Goal: Information Seeking & Learning: Learn about a topic

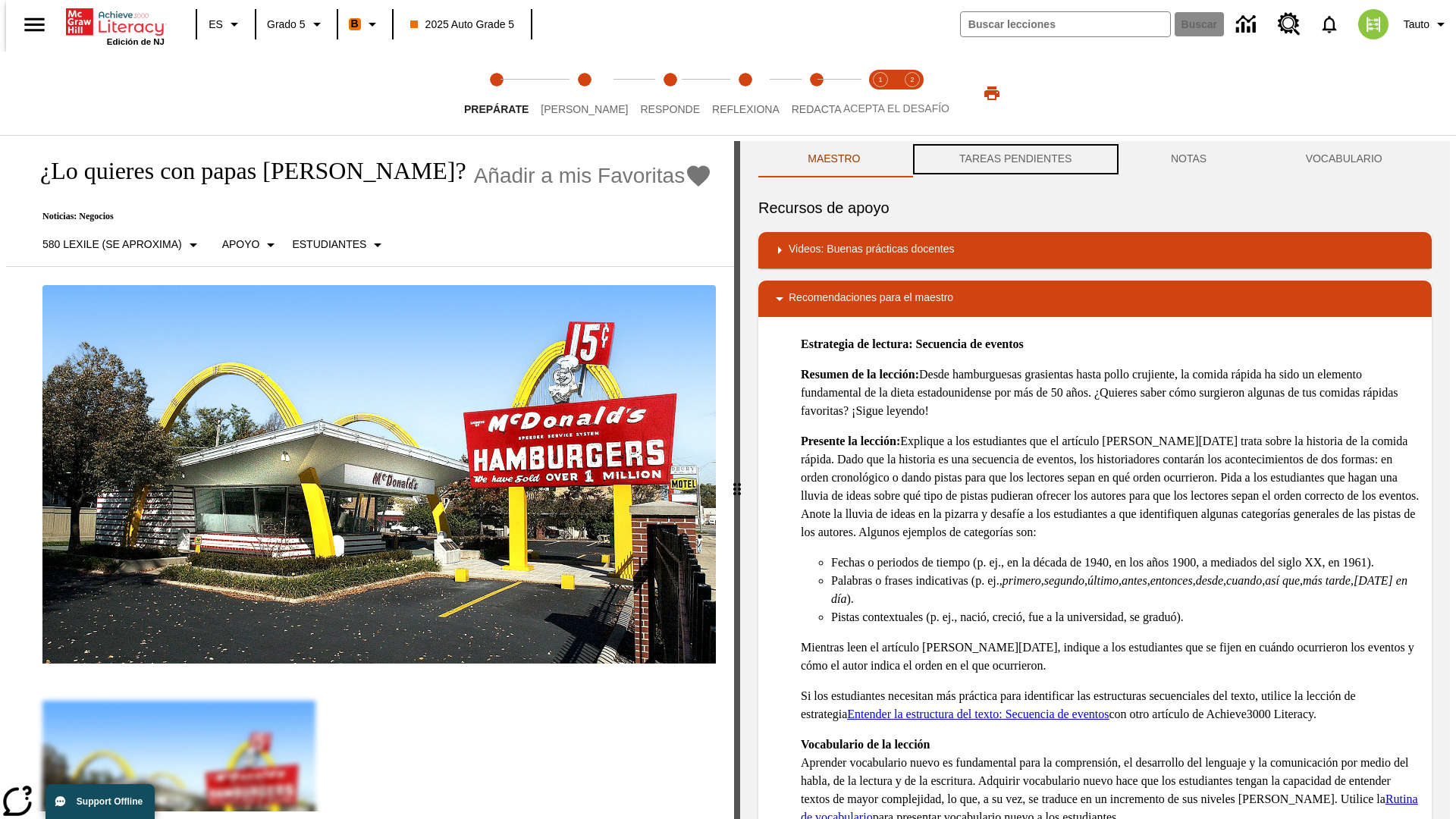
click at [1014, 159] on button "TAREAS PENDIENTES" at bounding box center [1016, 159] width 211 height 37
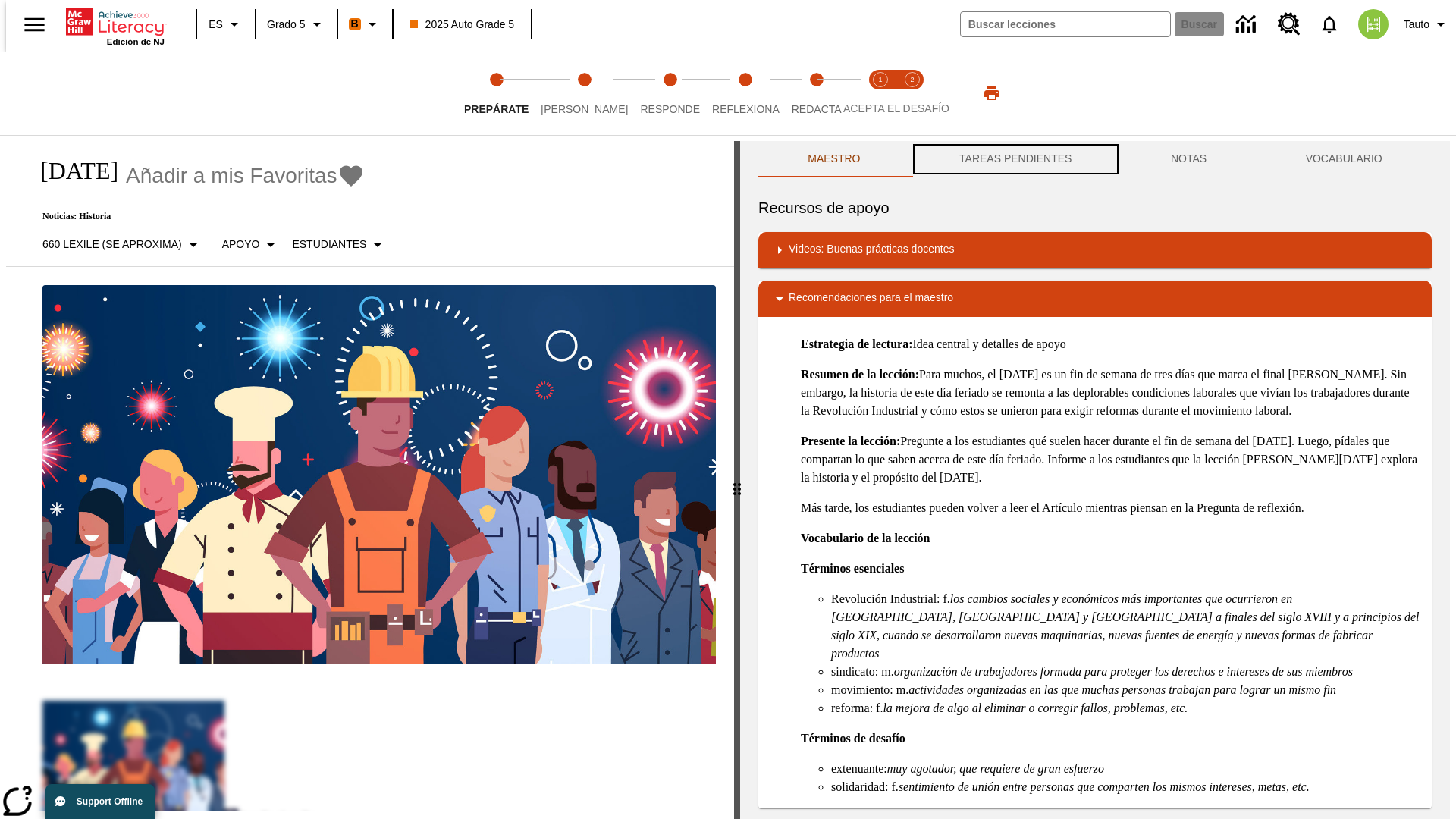
click at [1014, 159] on button "TAREAS PENDIENTES" at bounding box center [1016, 159] width 211 height 37
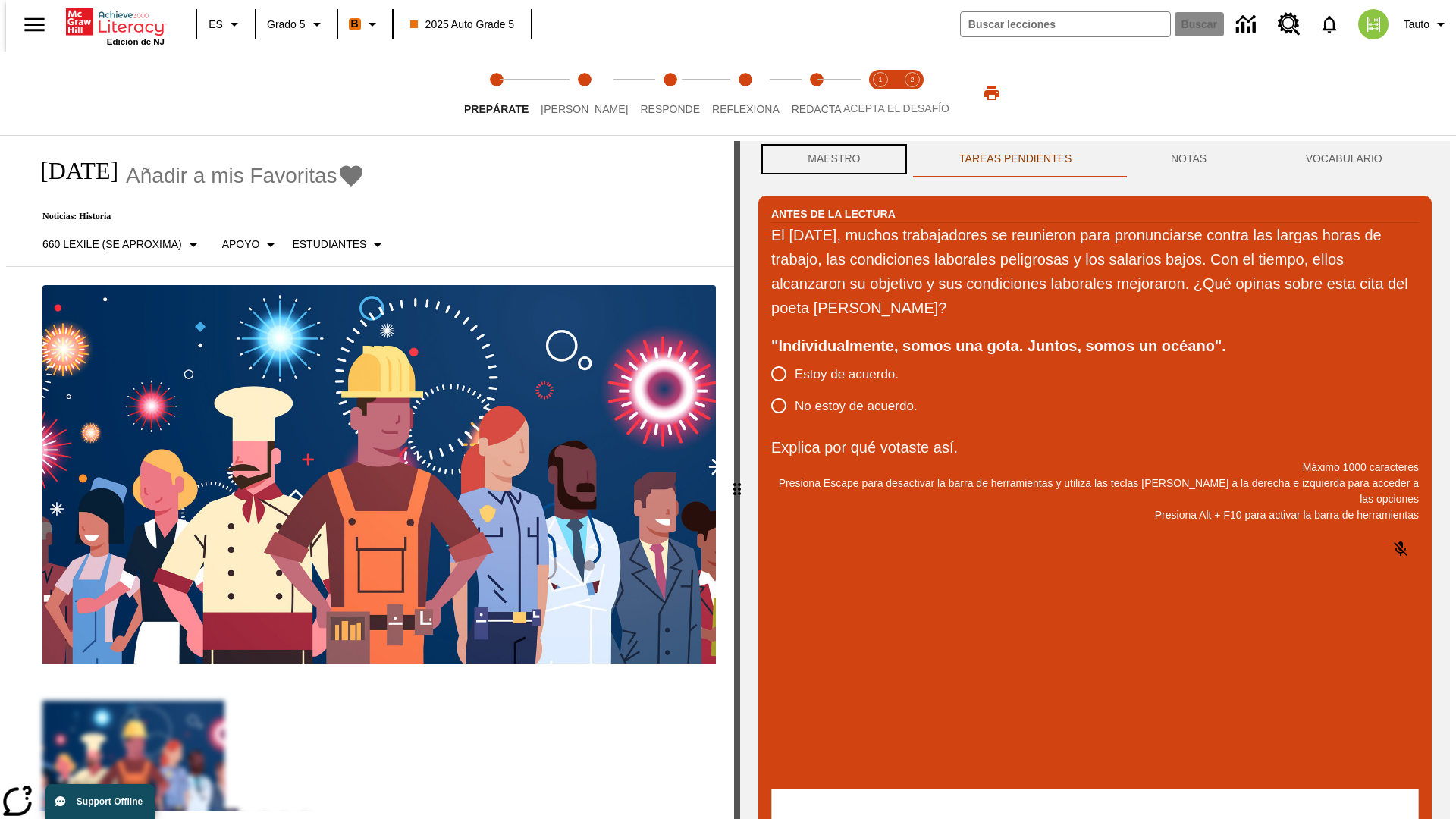
scroll to position [1, 0]
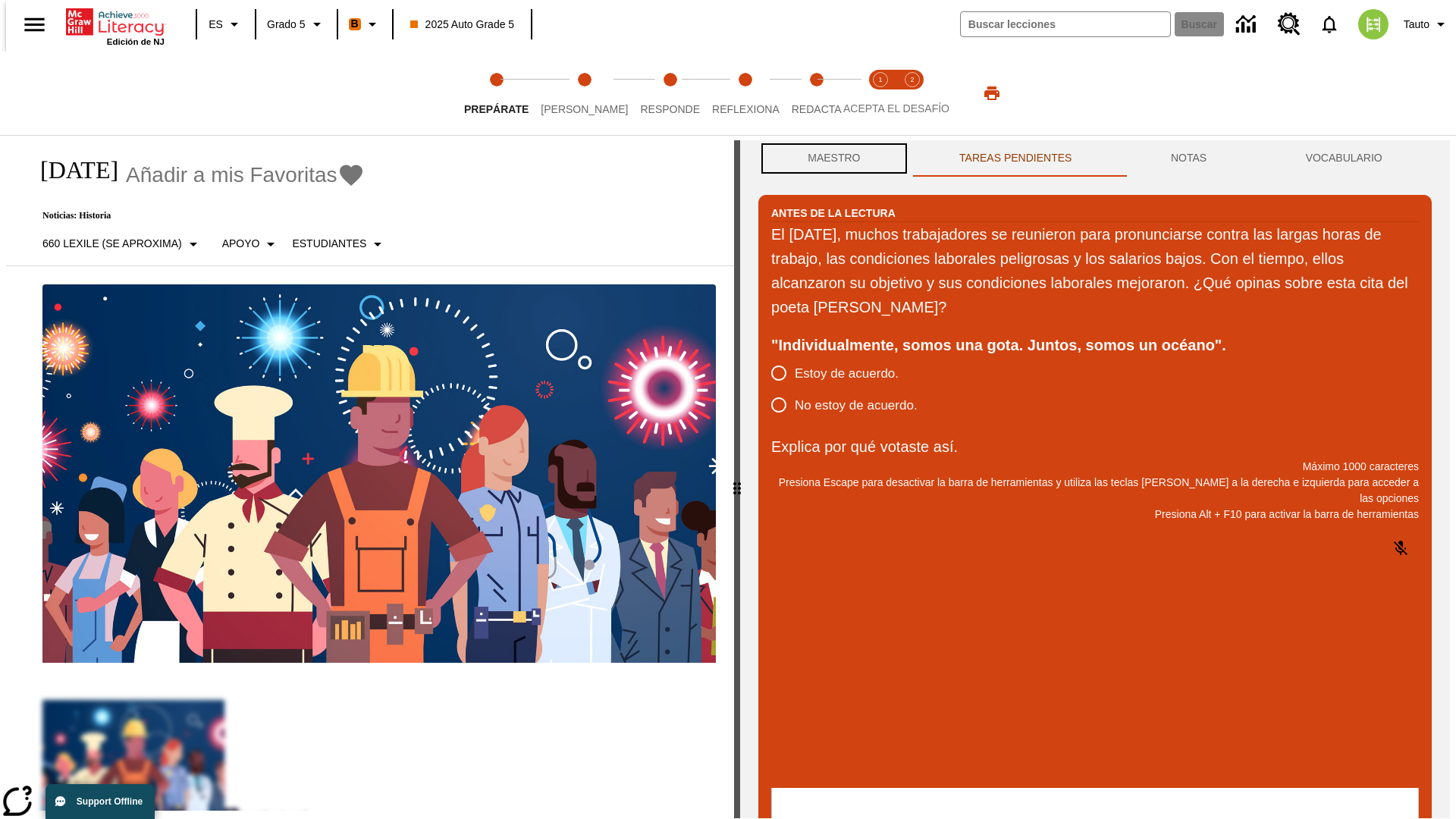
click at [830, 159] on button "Maestro" at bounding box center [834, 158] width 152 height 37
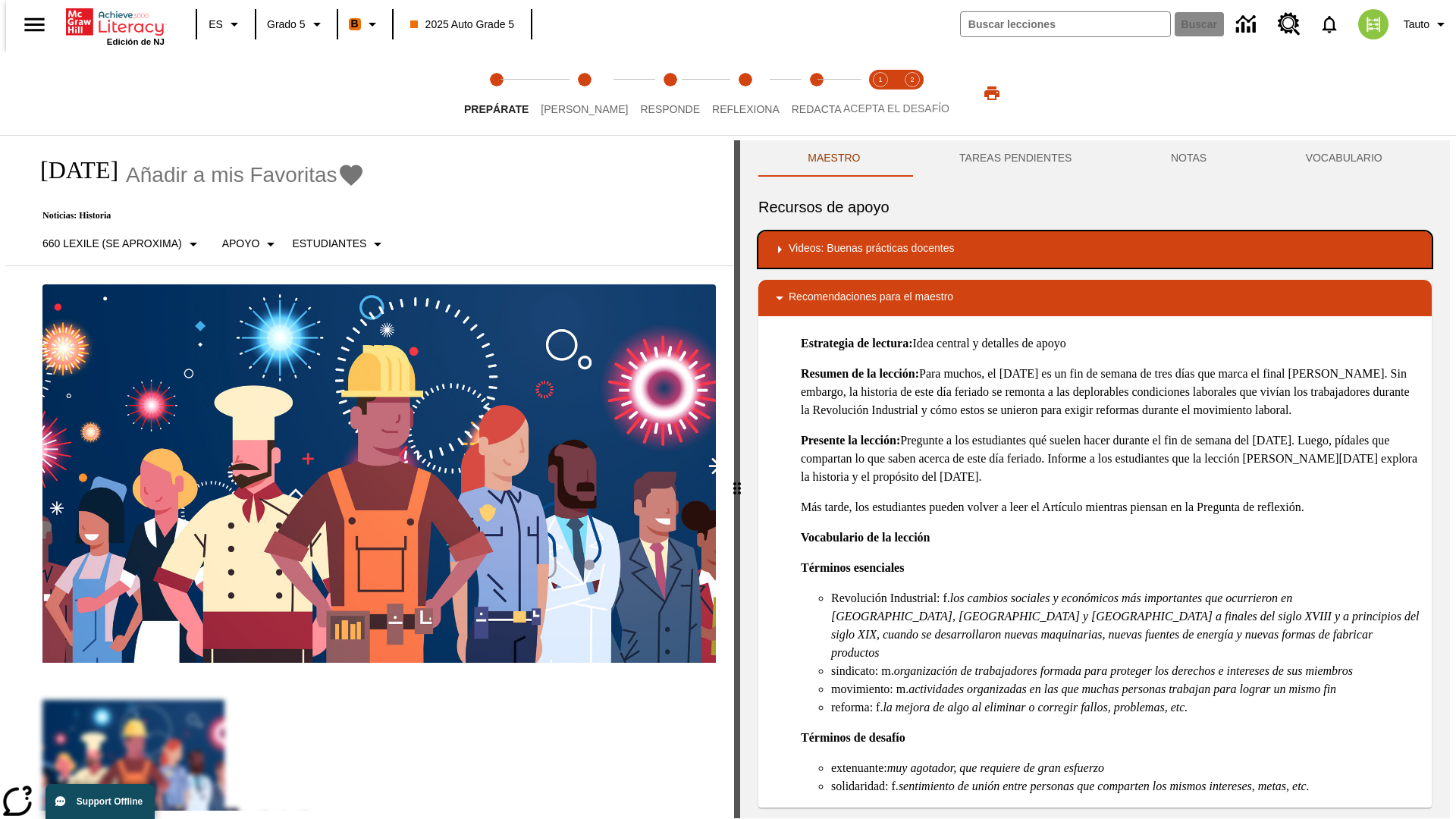
click at [1095, 250] on div "Videos: Buenas prácticas docentes" at bounding box center [1094, 249] width 649 height 18
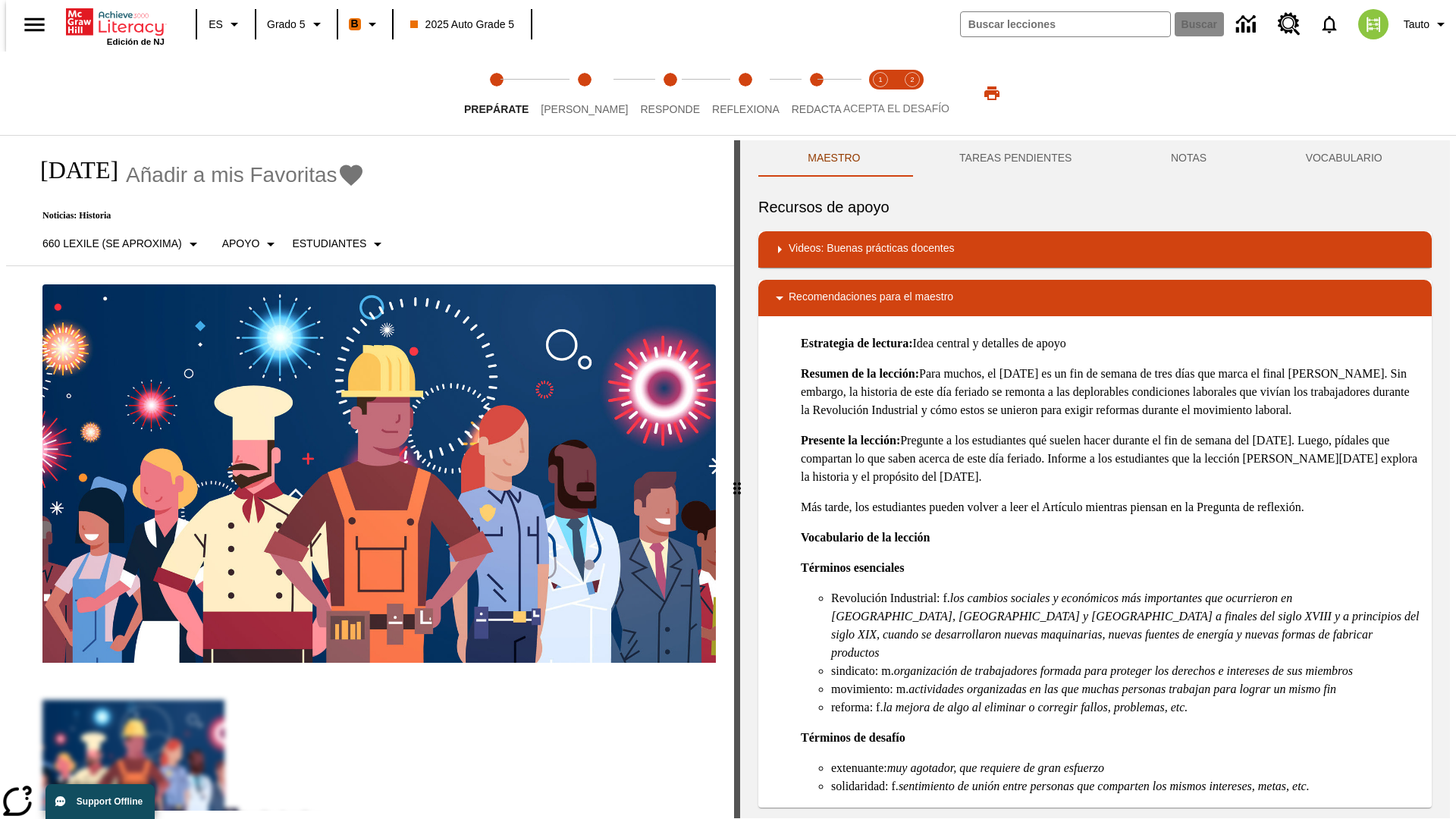
click at [838, 291] on img "Desarrollo del vocabulario académico" at bounding box center [845, 298] width 15 height 15
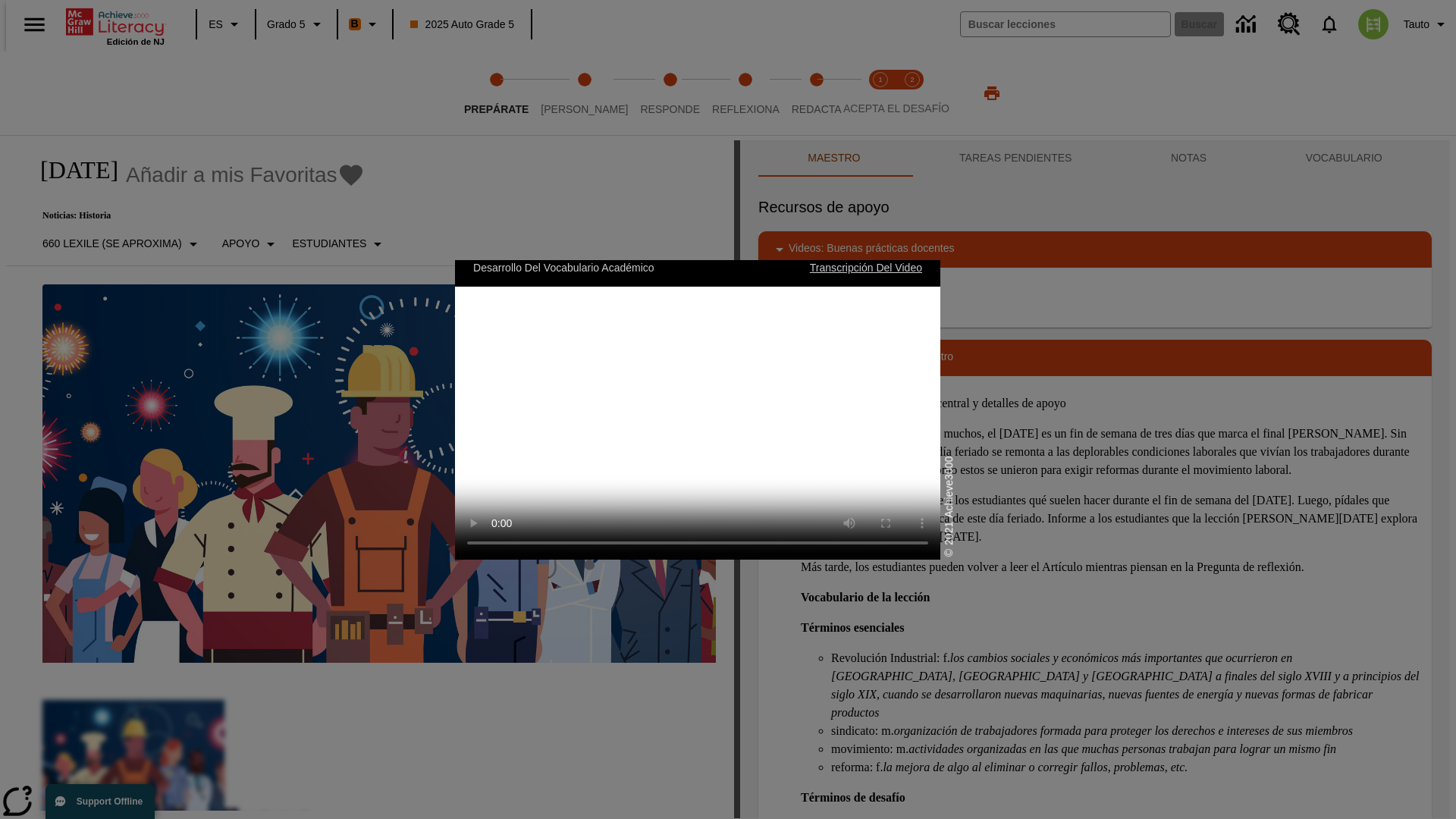
scroll to position [0, 0]
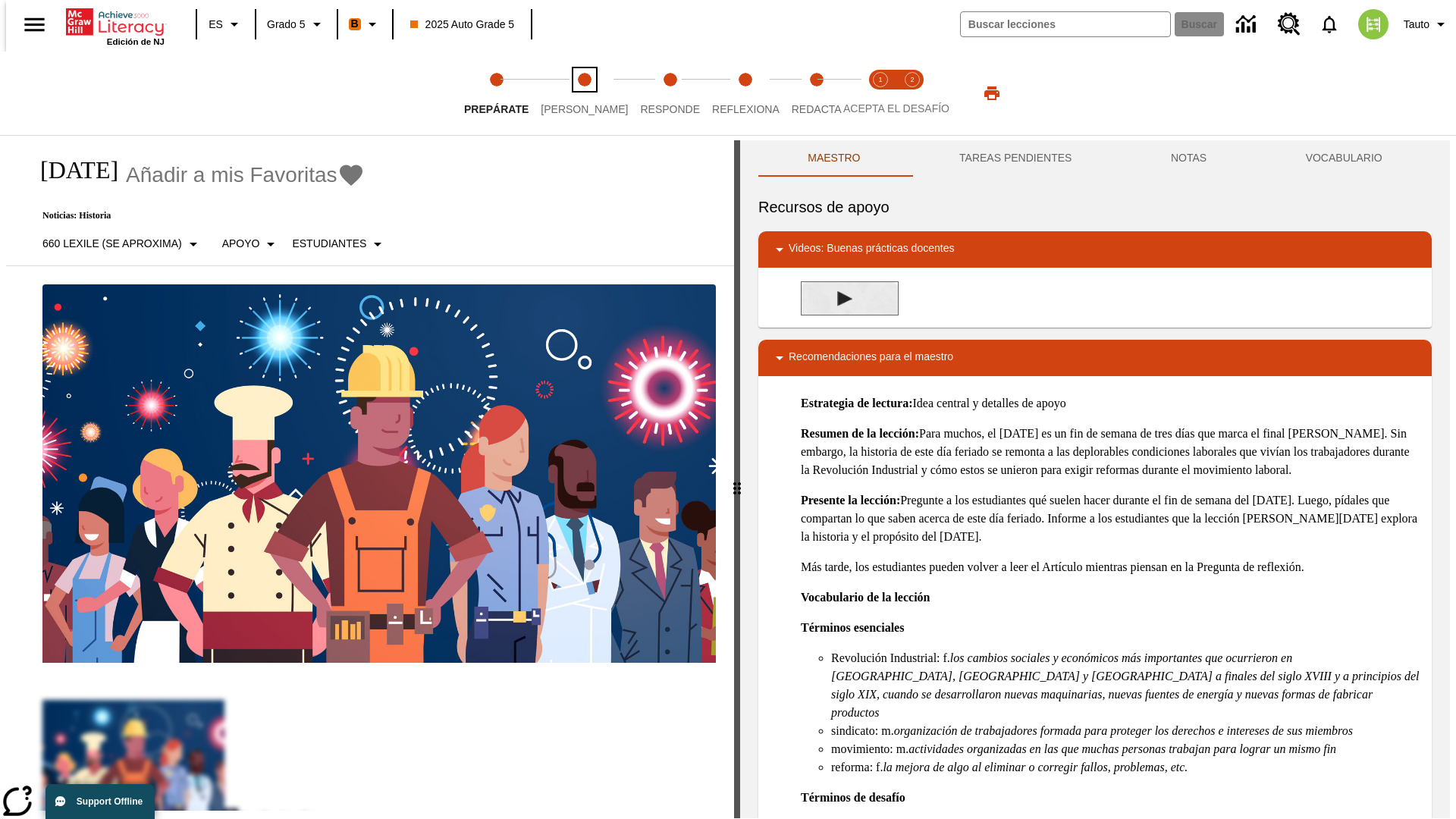
click at [571, 93] on span "[PERSON_NAME]" at bounding box center [584, 103] width 87 height 27
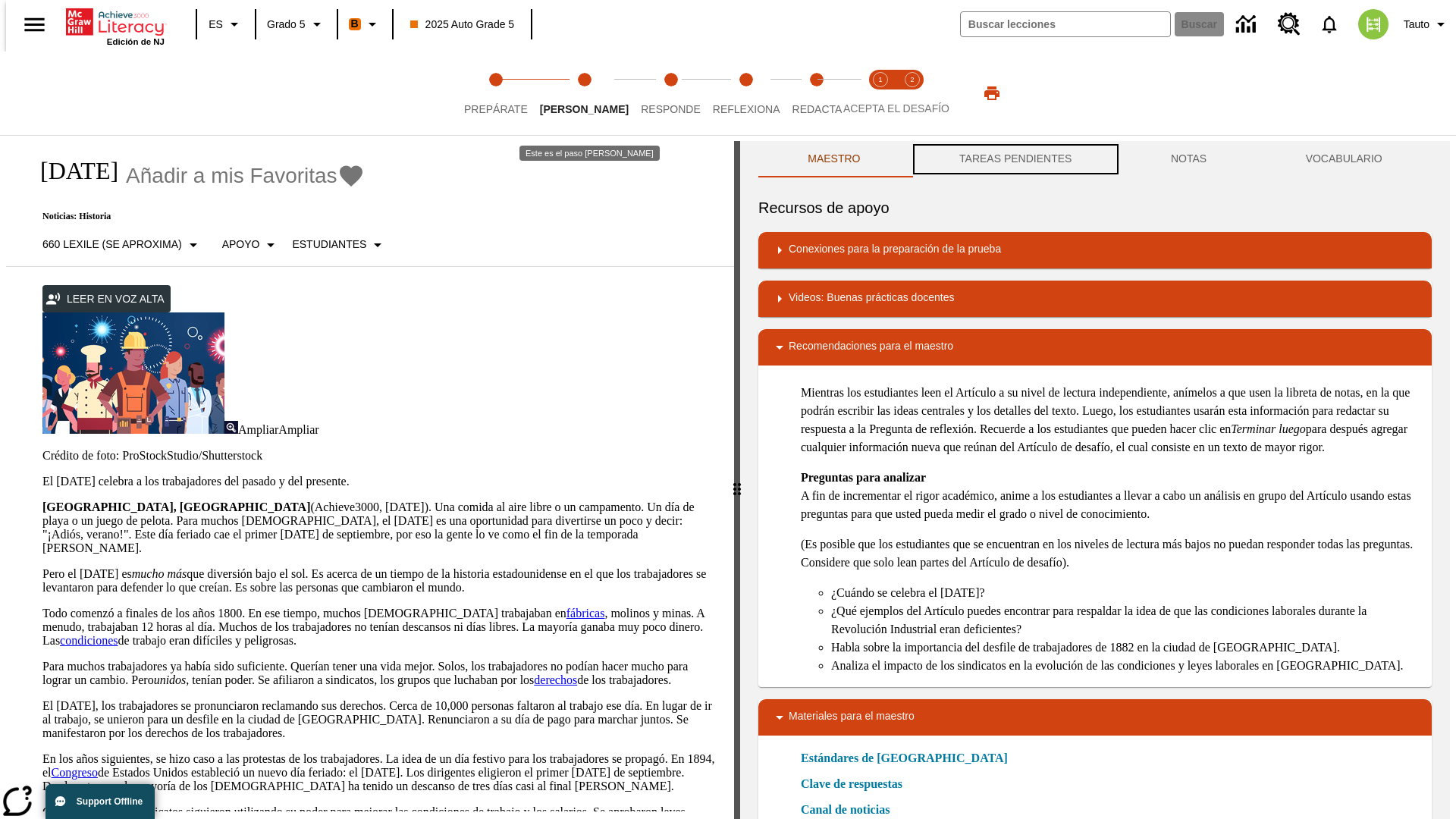
scroll to position [1, 0]
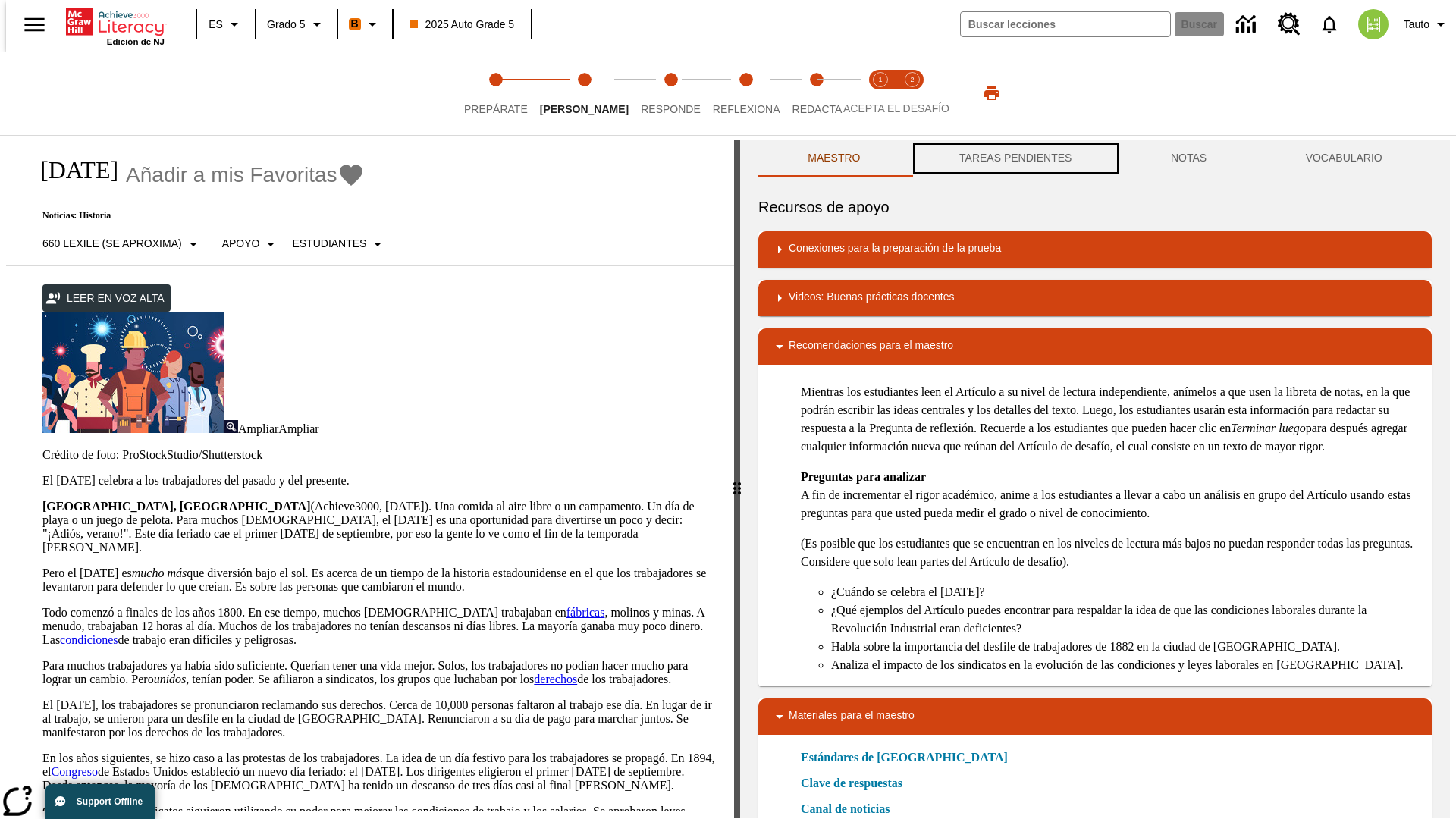
click at [1014, 159] on button "TAREAS PENDIENTES" at bounding box center [1016, 158] width 211 height 37
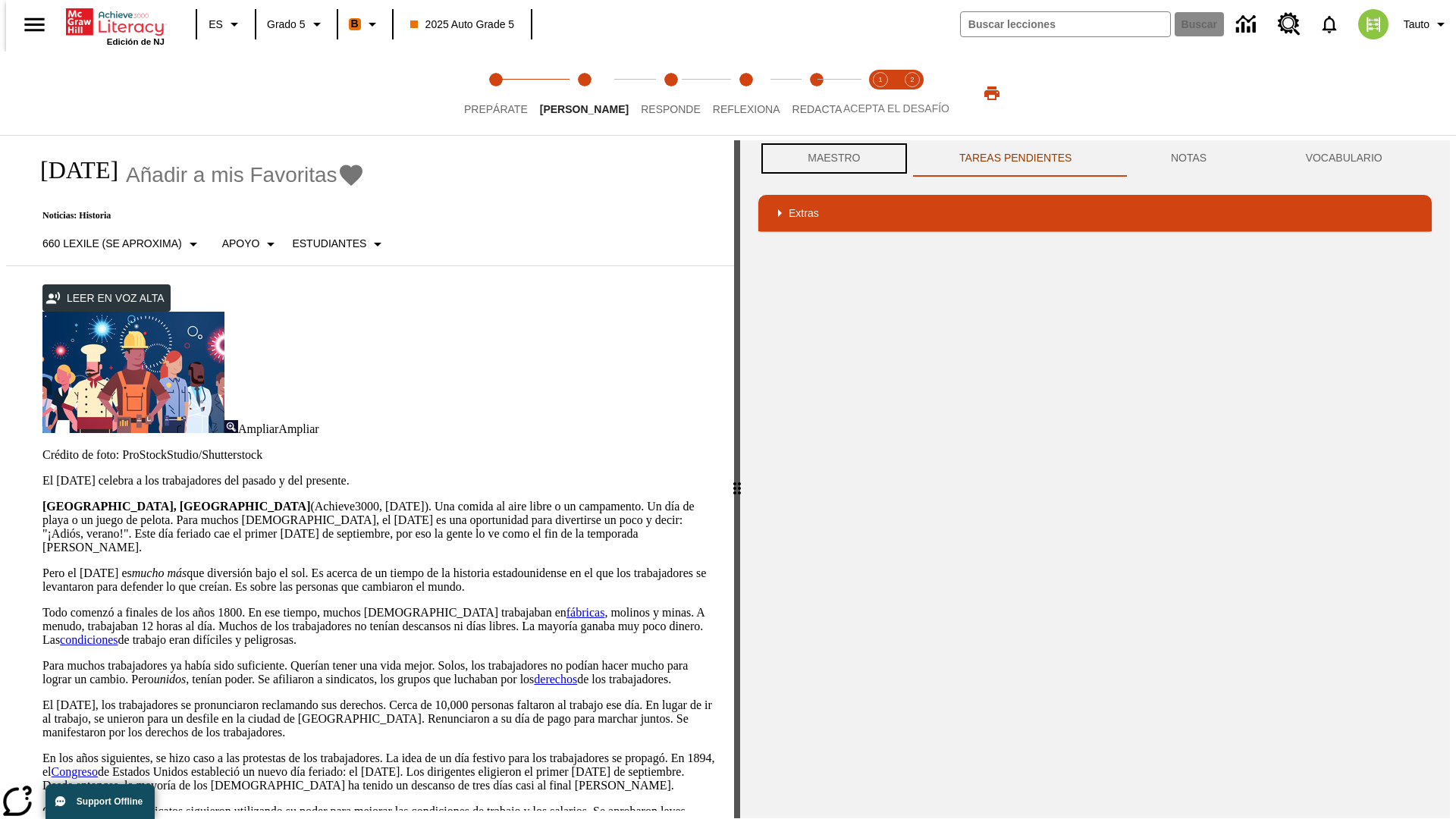
click at [830, 158] on button "Maestro" at bounding box center [834, 158] width 152 height 37
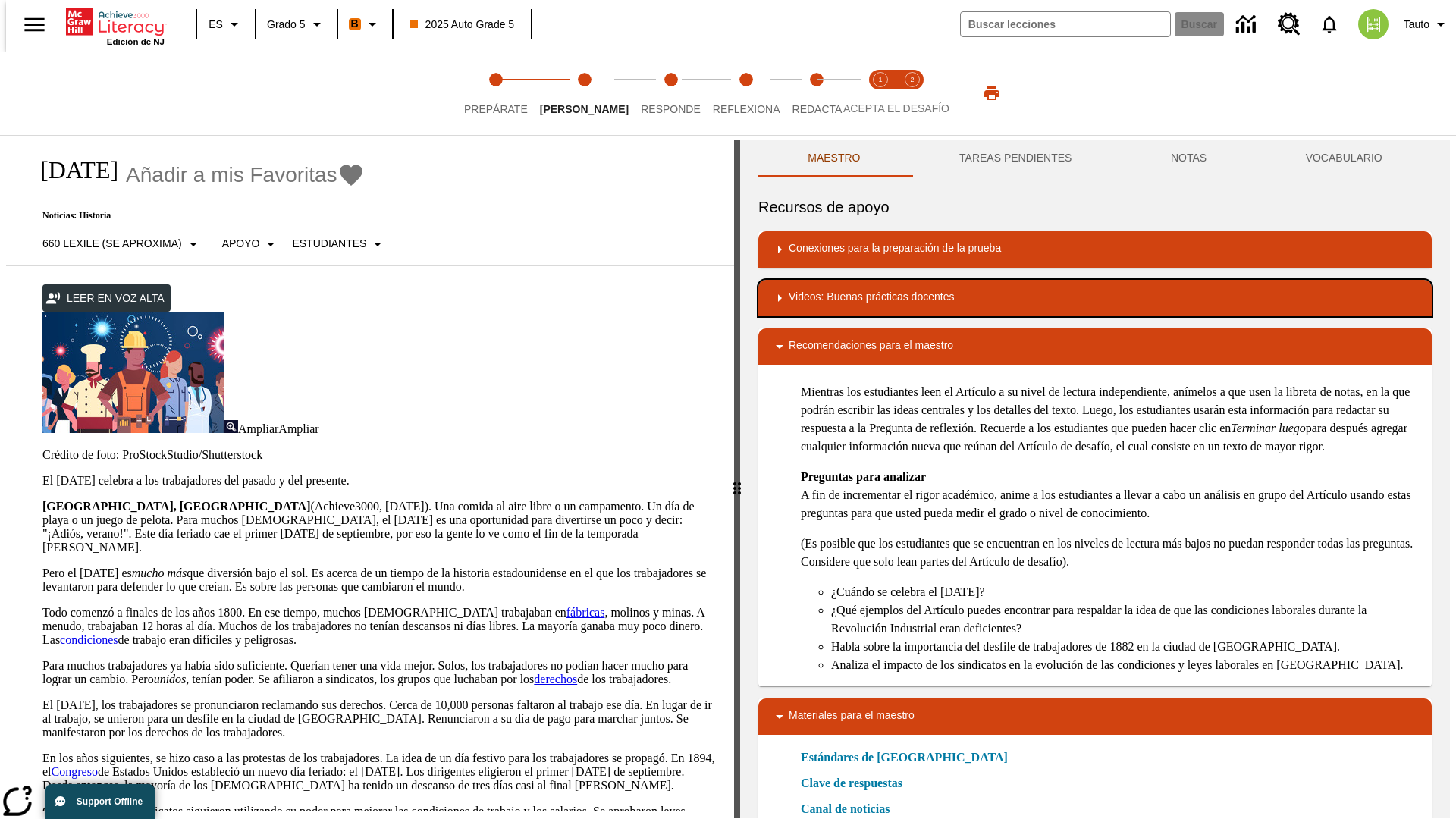
click at [1095, 298] on div "Videos: Buenas prácticas docentes" at bounding box center [1094, 298] width 649 height 18
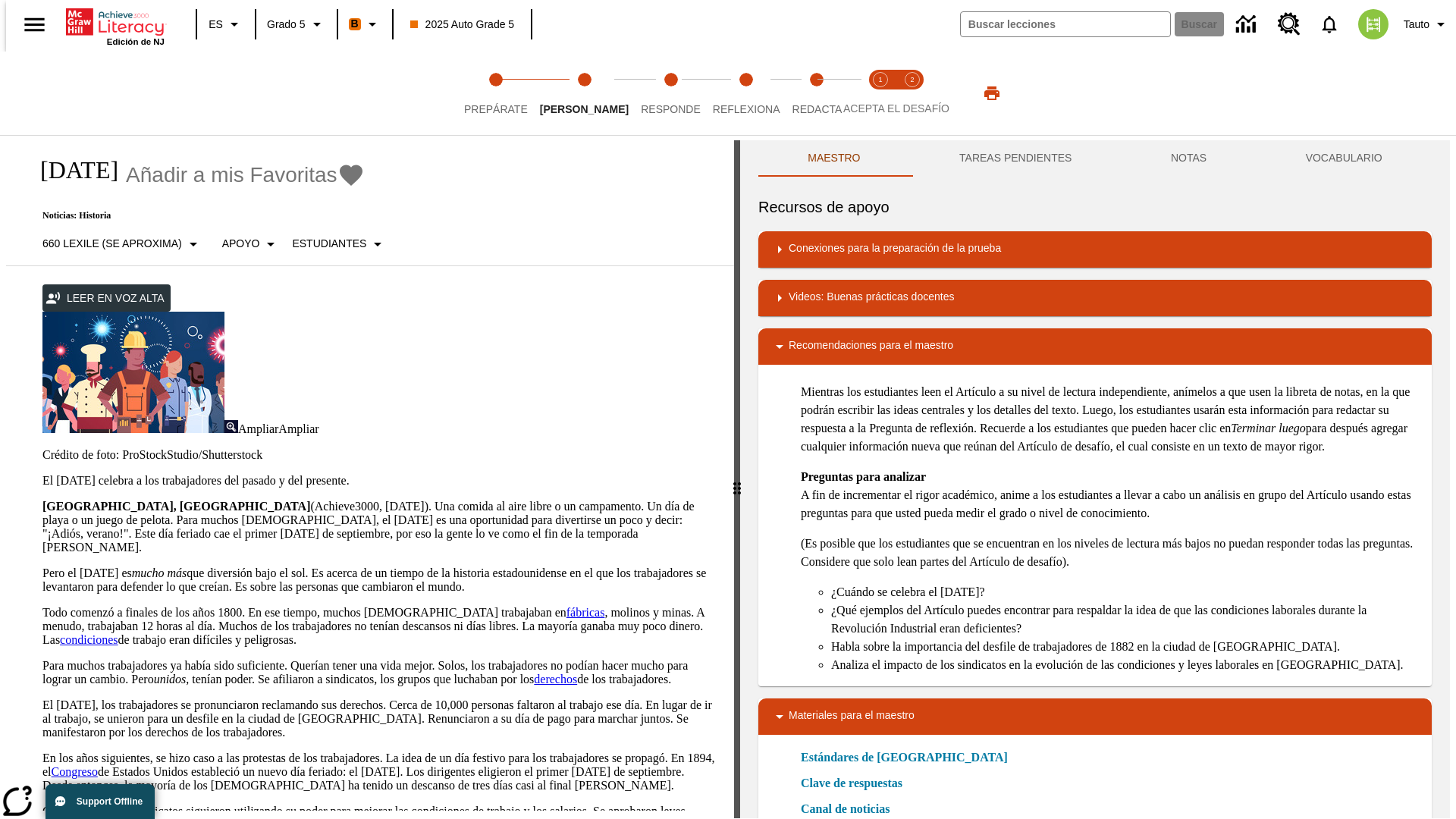
click at [838, 347] on img "Summarization" at bounding box center [845, 347] width 15 height 15
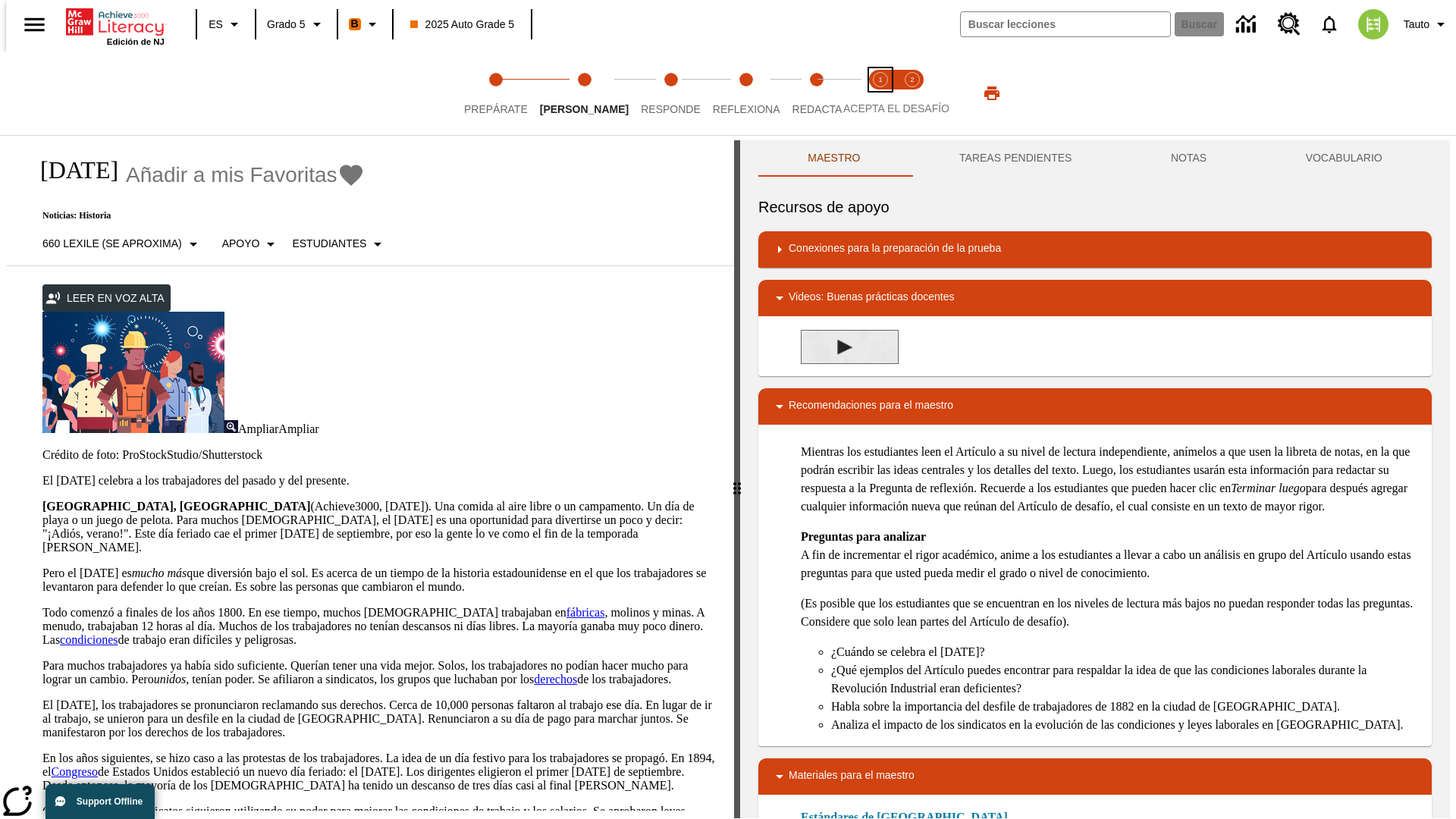
click at [881, 93] on span "Acepta el desafío lee step 1 of 2" at bounding box center [880, 103] width 20 height 27
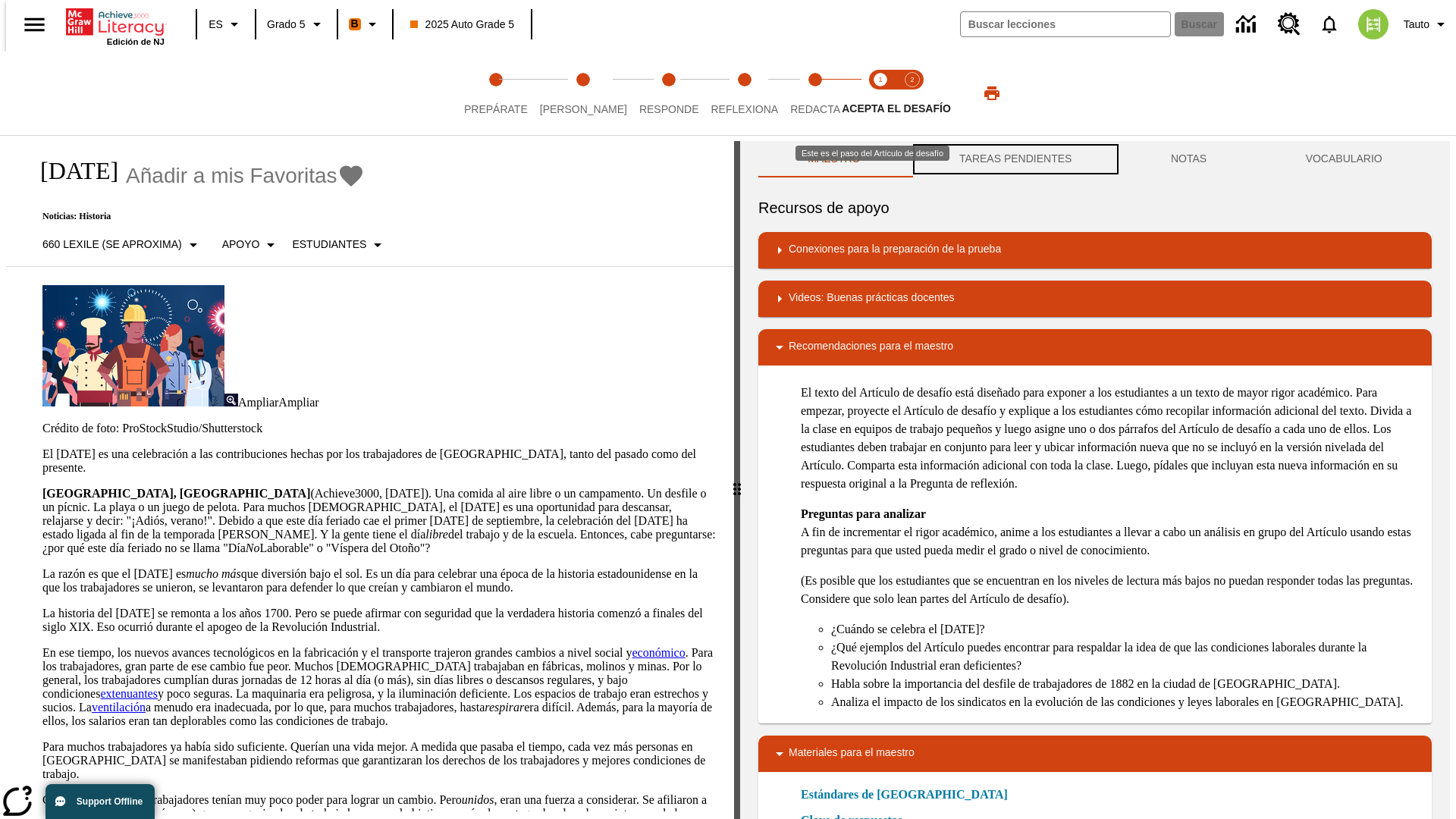
scroll to position [1, 0]
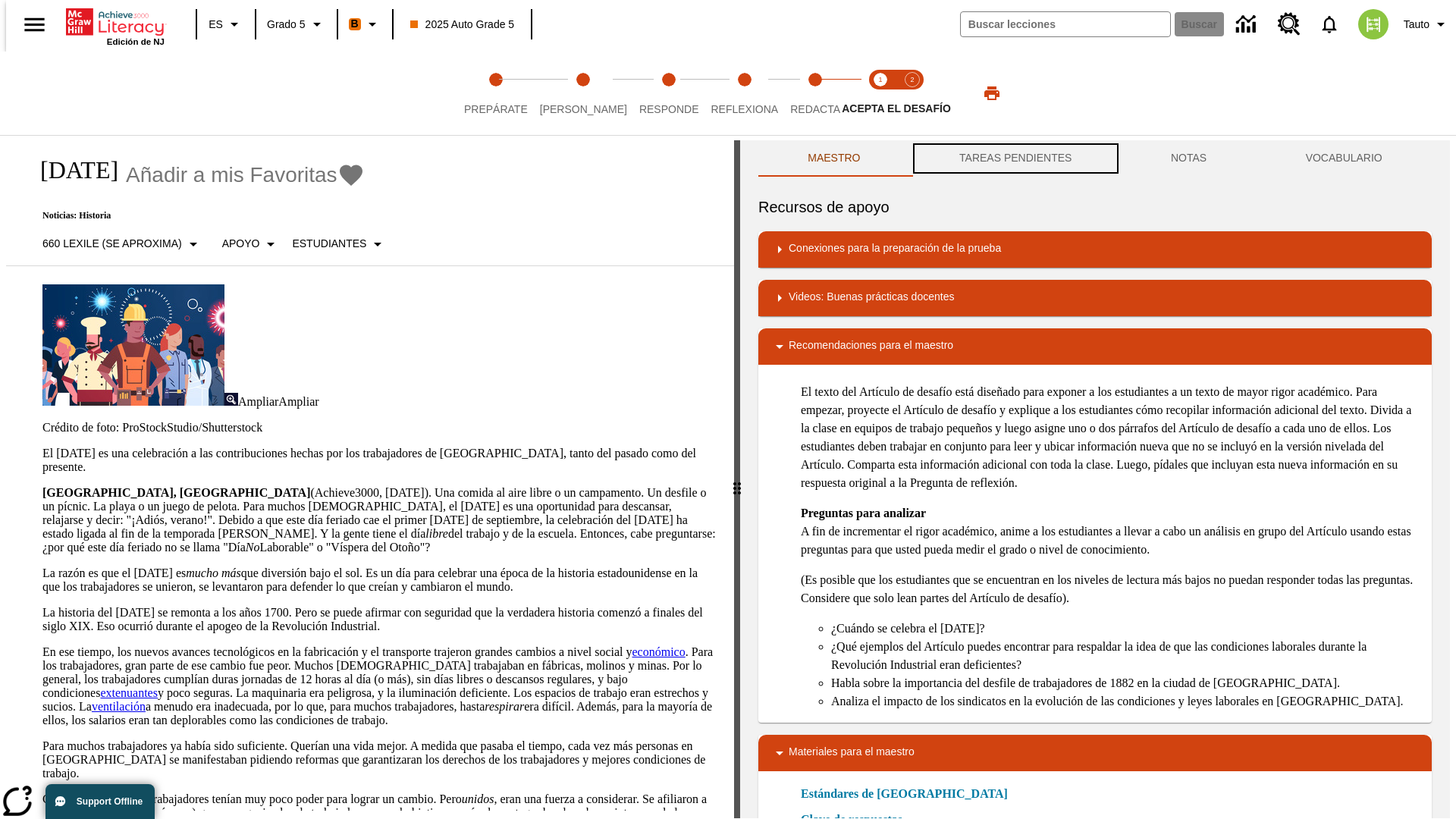
click at [1014, 159] on button "TAREAS PENDIENTES" at bounding box center [1016, 158] width 211 height 37
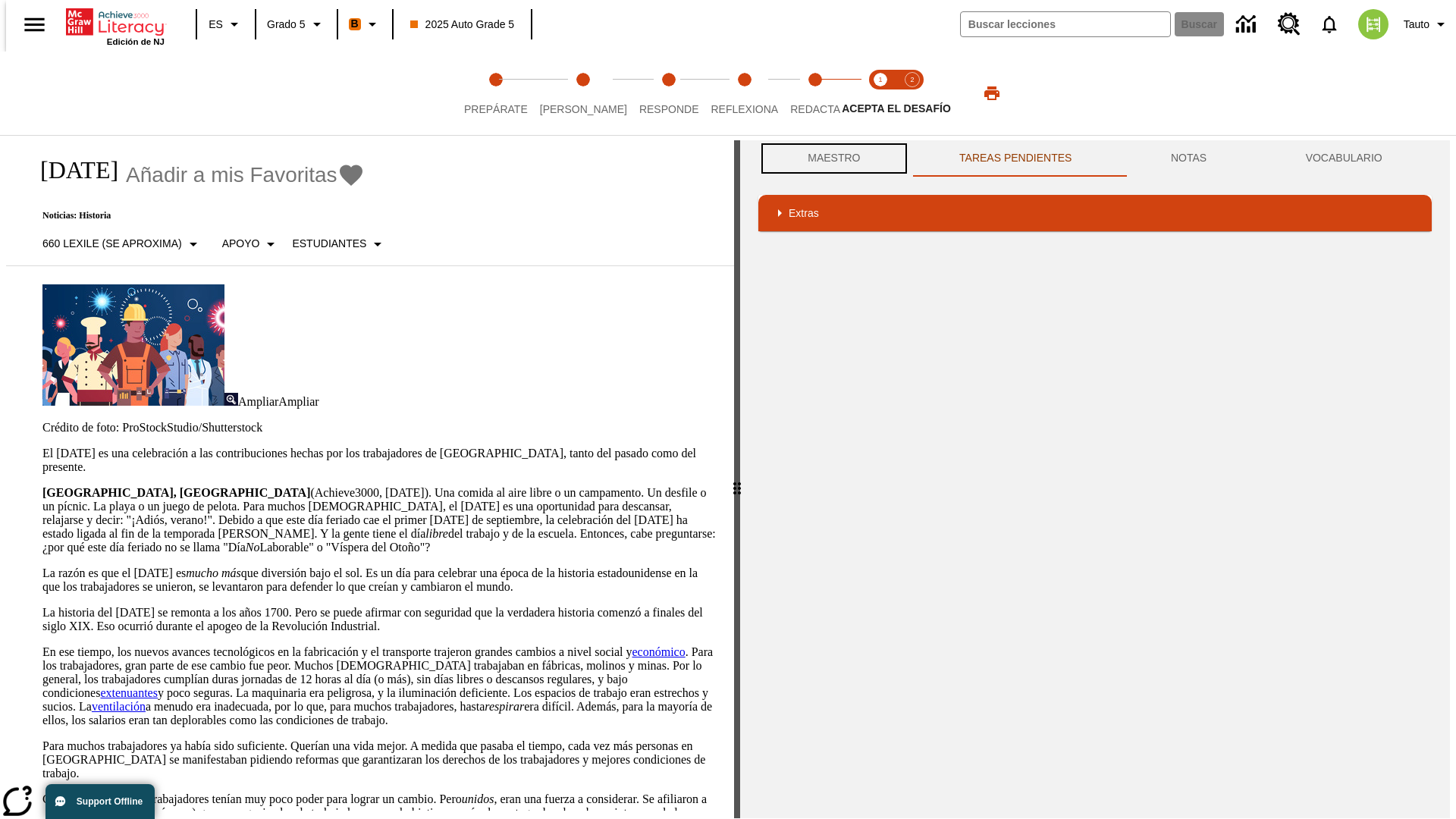
click at [830, 158] on button "Maestro" at bounding box center [834, 158] width 152 height 37
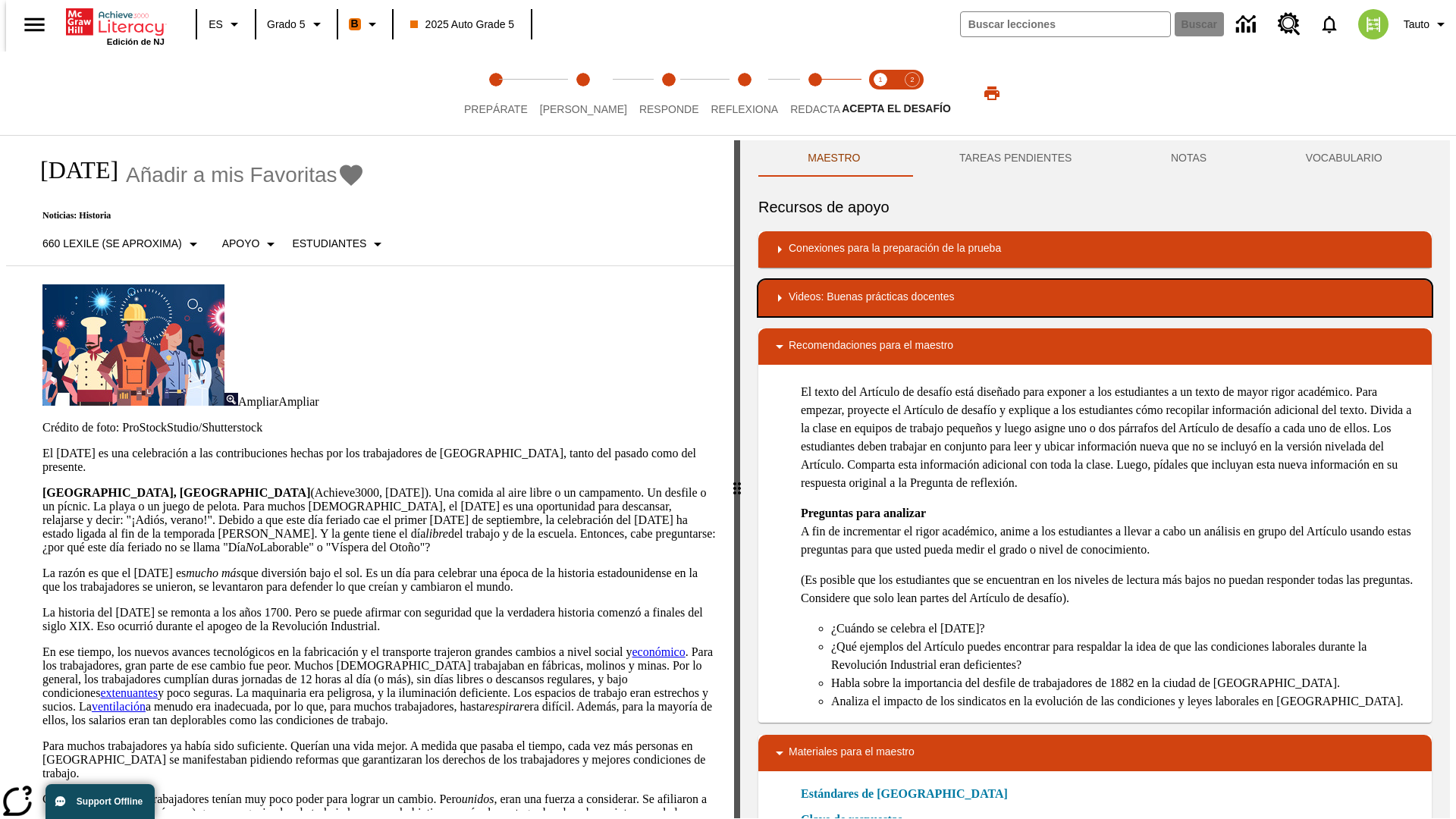
click at [1095, 298] on div "Videos: Buenas prácticas docentes" at bounding box center [1094, 298] width 649 height 18
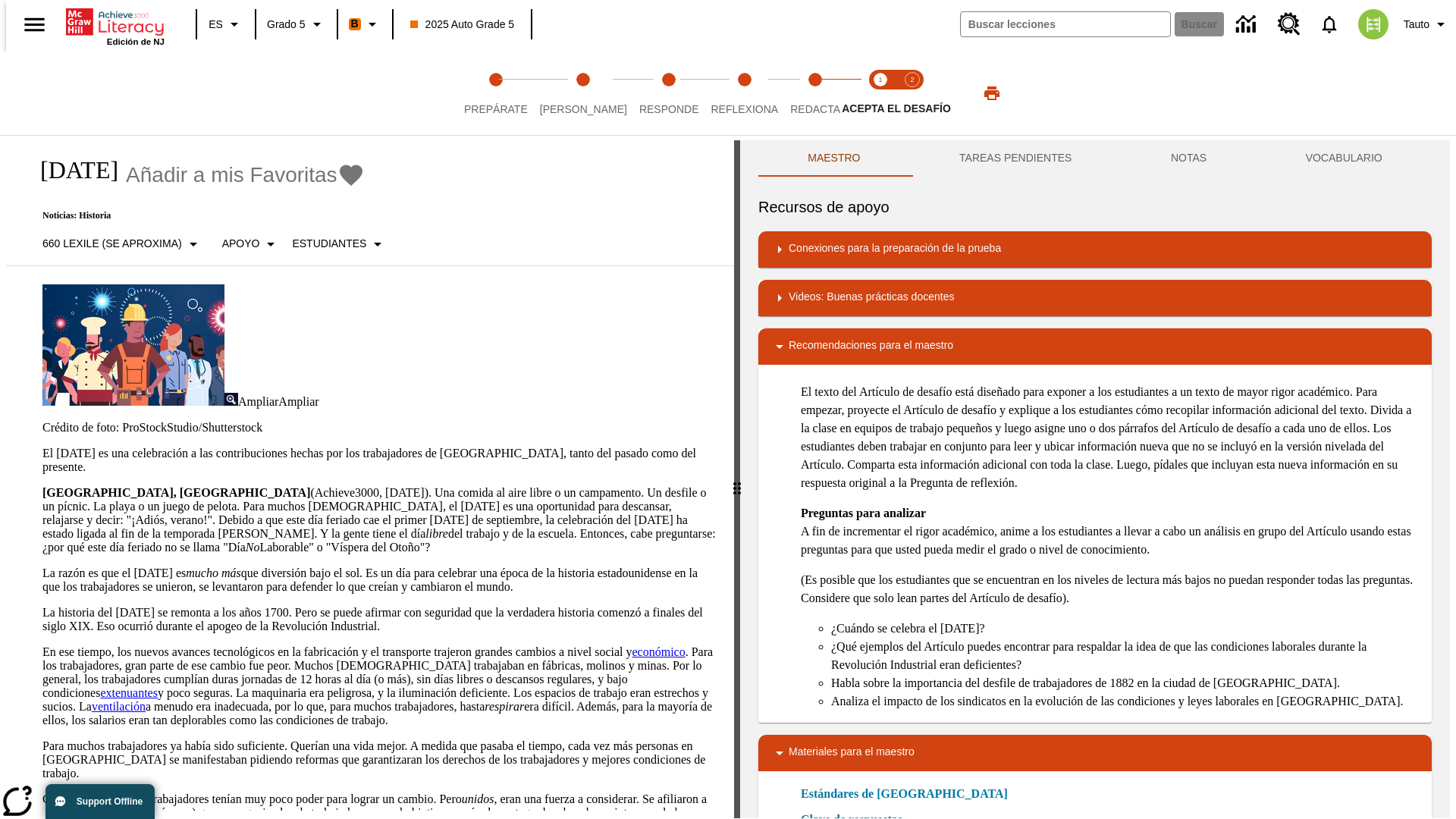
click at [838, 341] on img "Lectura Analítica con textos complejos" at bounding box center [845, 347] width 15 height 15
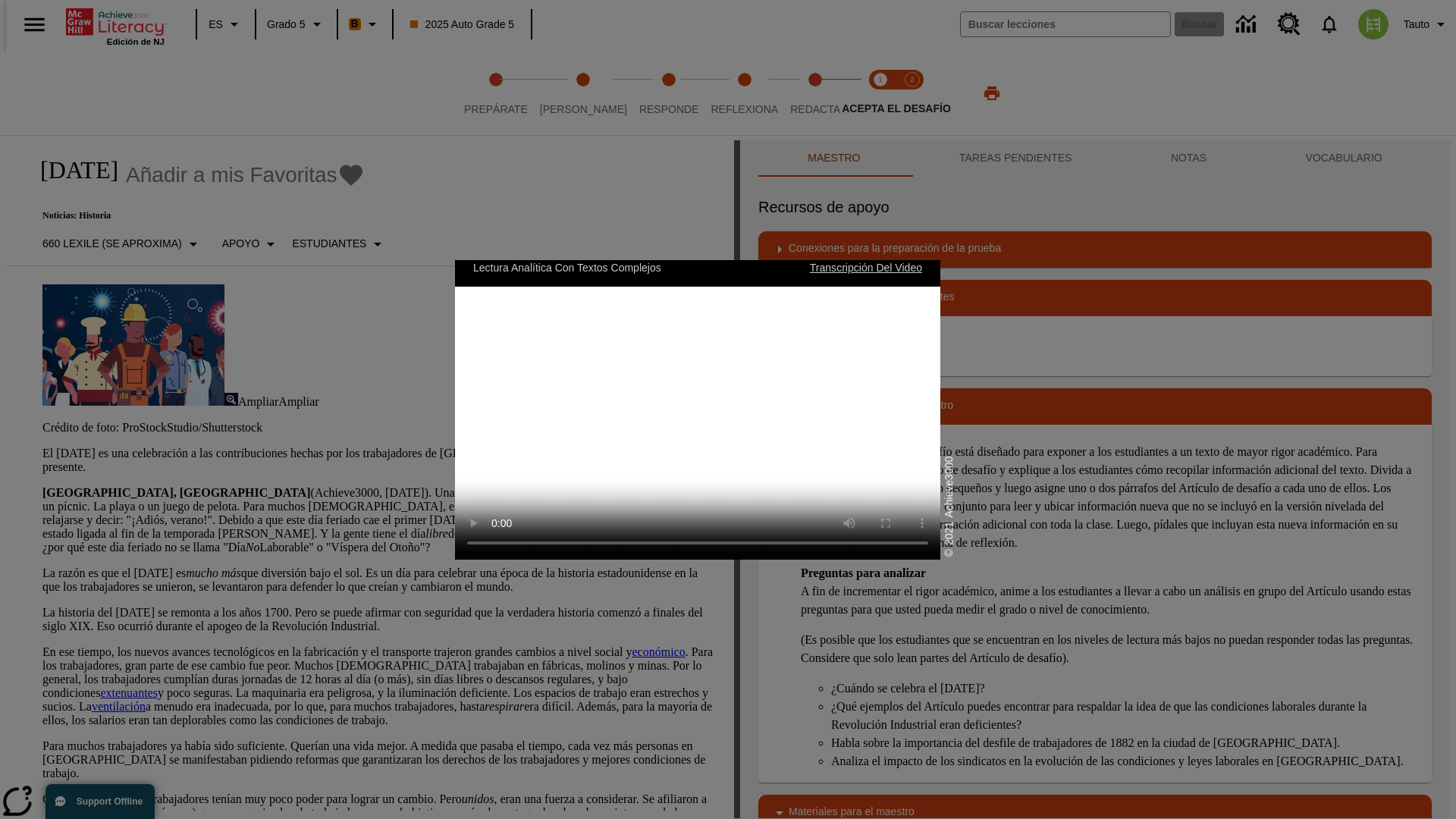
scroll to position [0, 0]
